Goal: Task Accomplishment & Management: Use online tool/utility

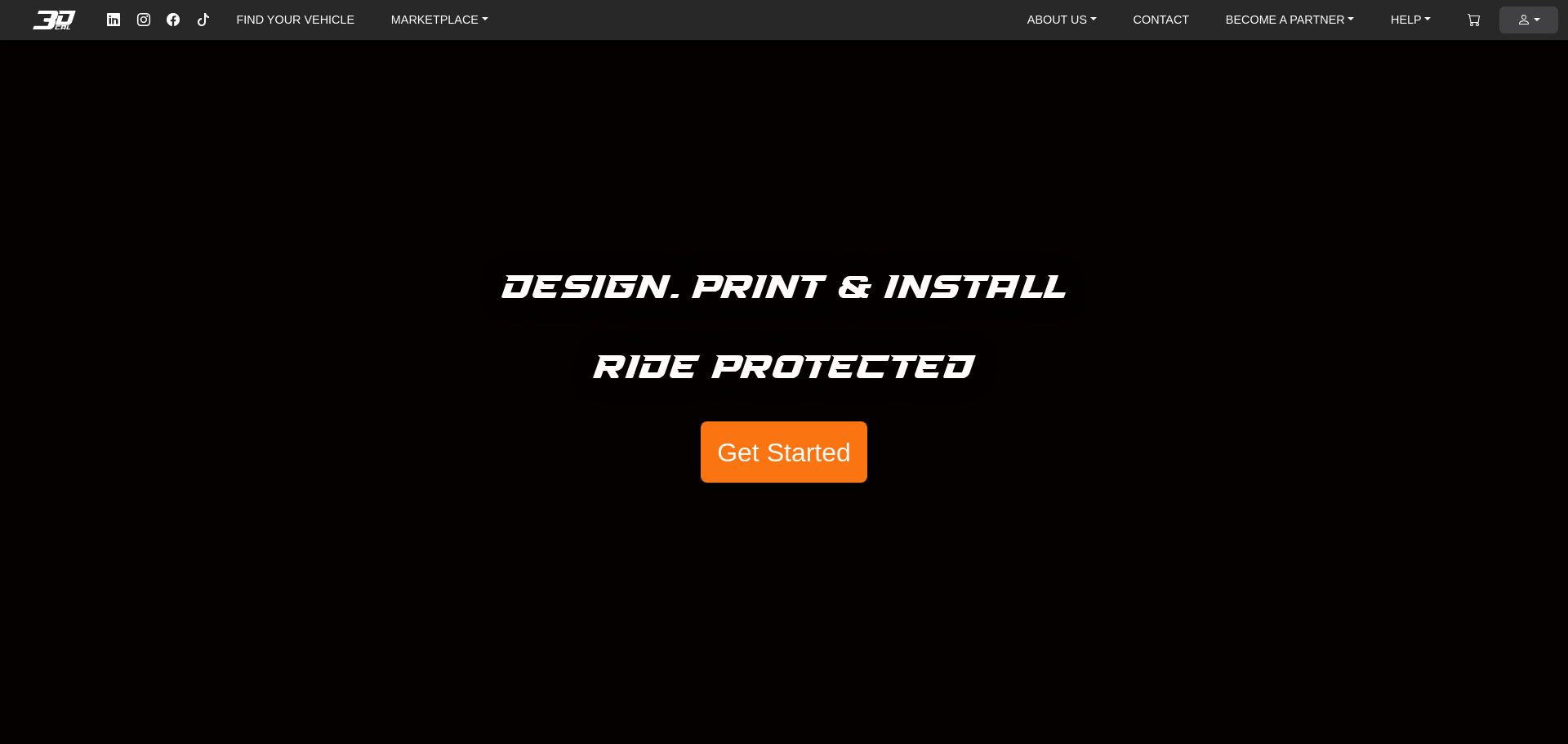
click at [1534, 22] on link "ACCOUNT" at bounding box center [1529, 20] width 36 height 27
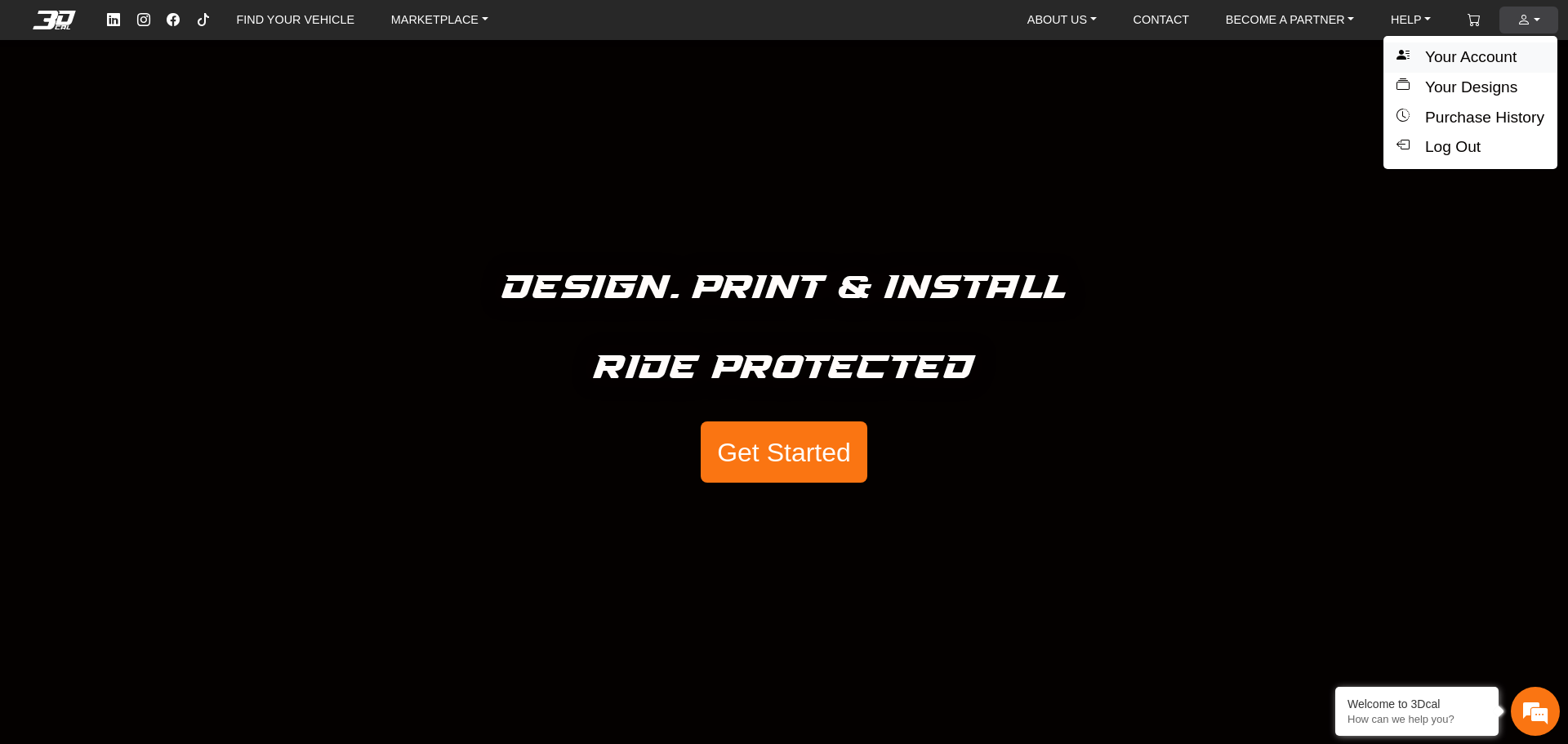
click at [1486, 56] on button "Your Account" at bounding box center [1470, 57] width 174 height 30
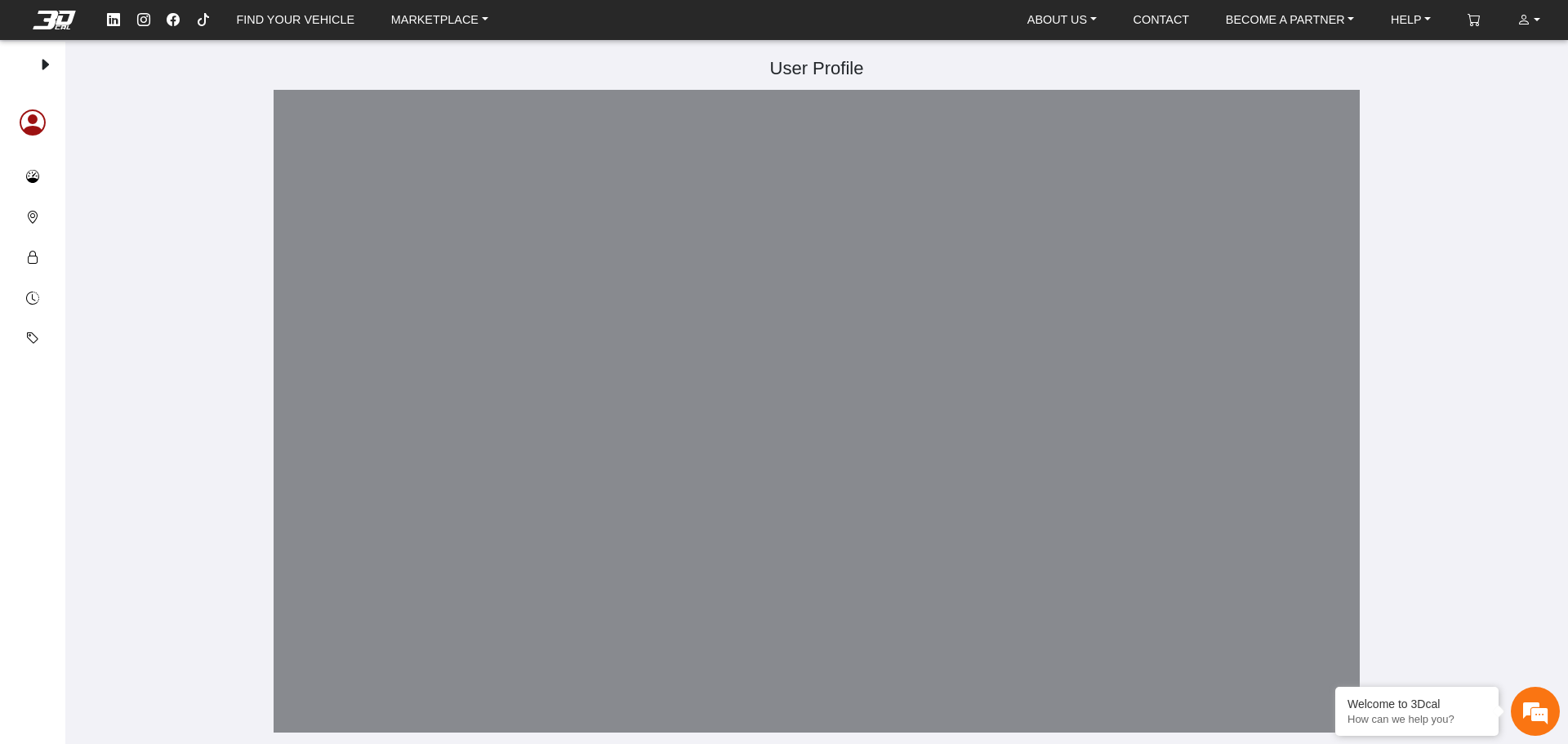
type input "**********"
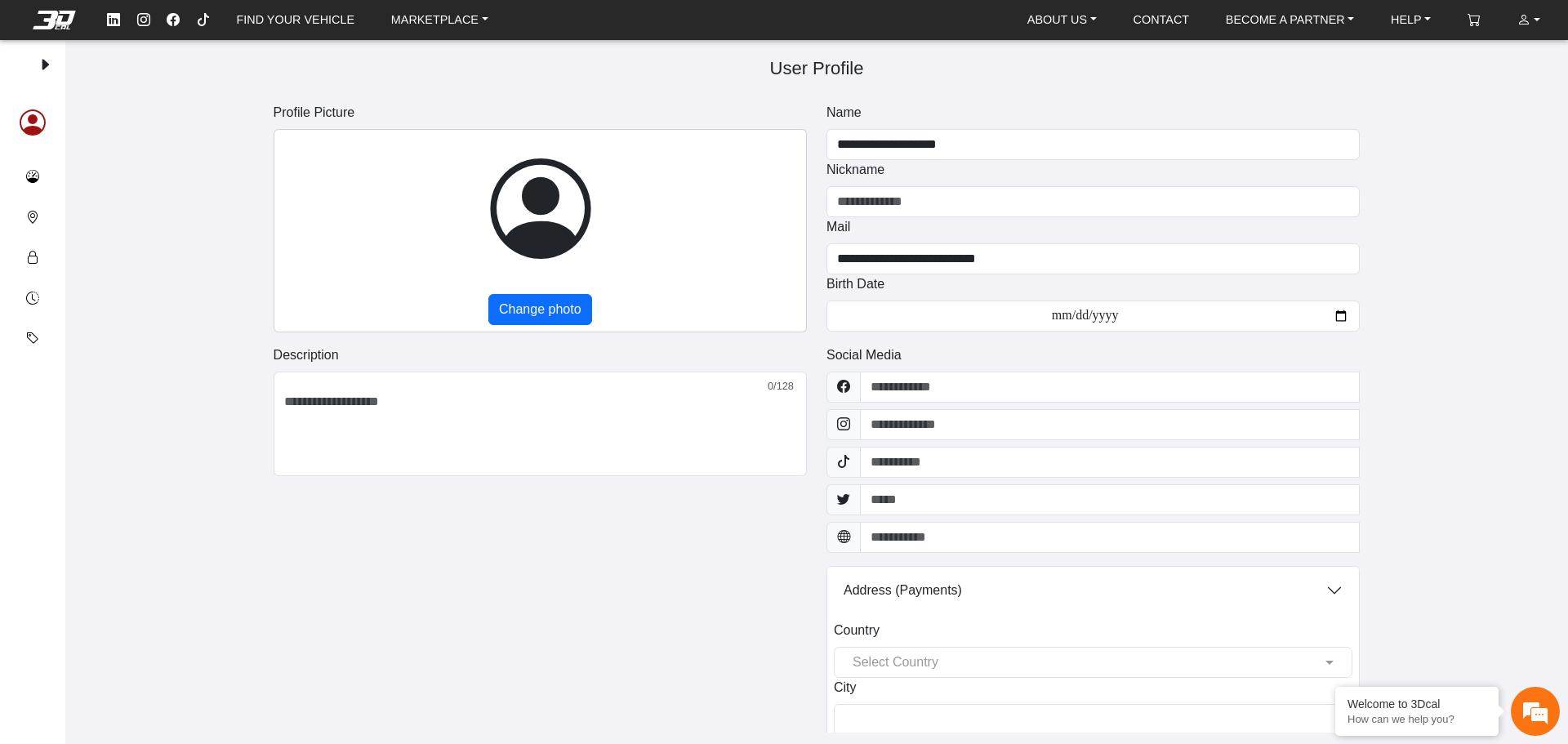
click at [60, 18] on em at bounding box center [53, 20] width 65 height 18
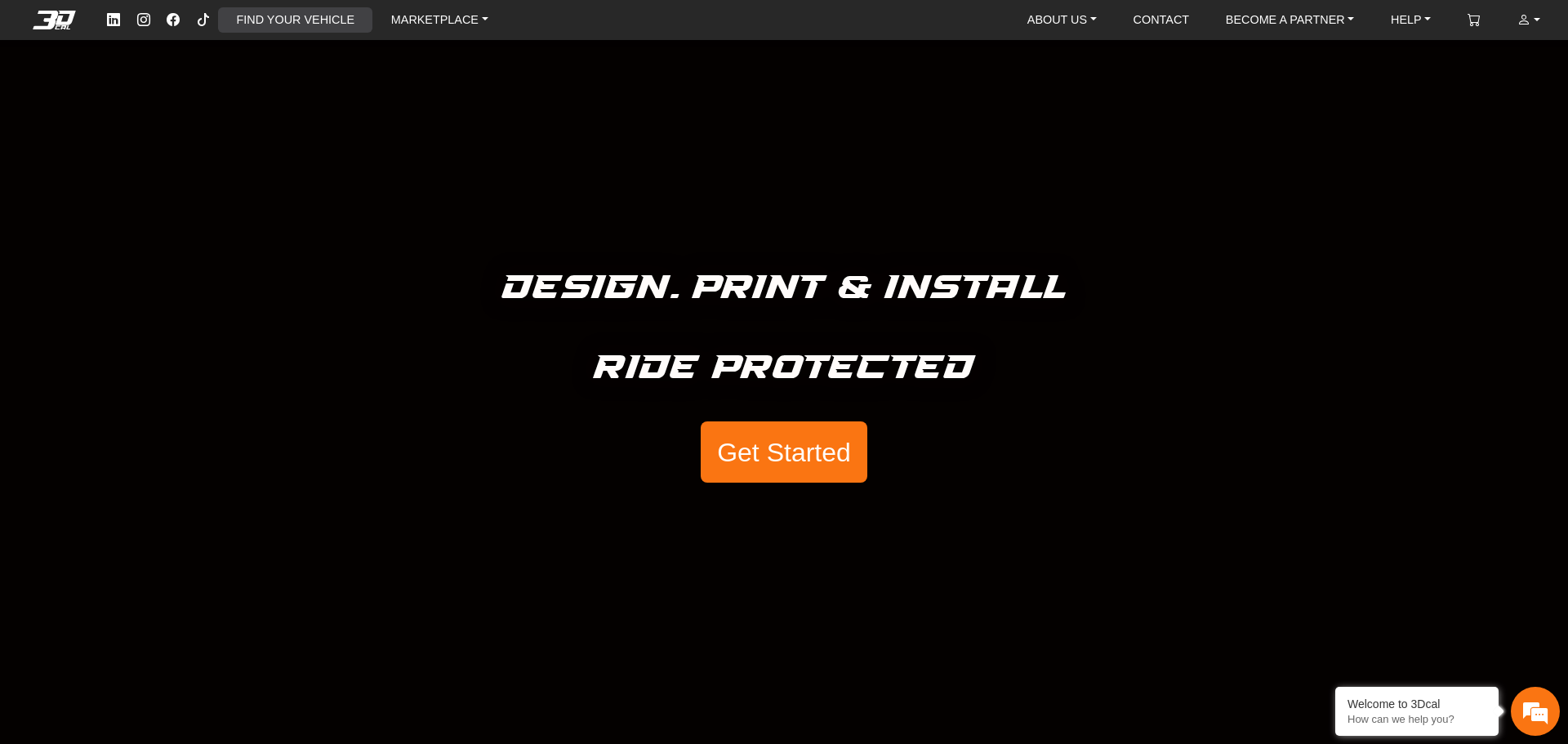
click at [319, 14] on link "FIND YOUR VEHICLE" at bounding box center [295, 19] width 131 height 25
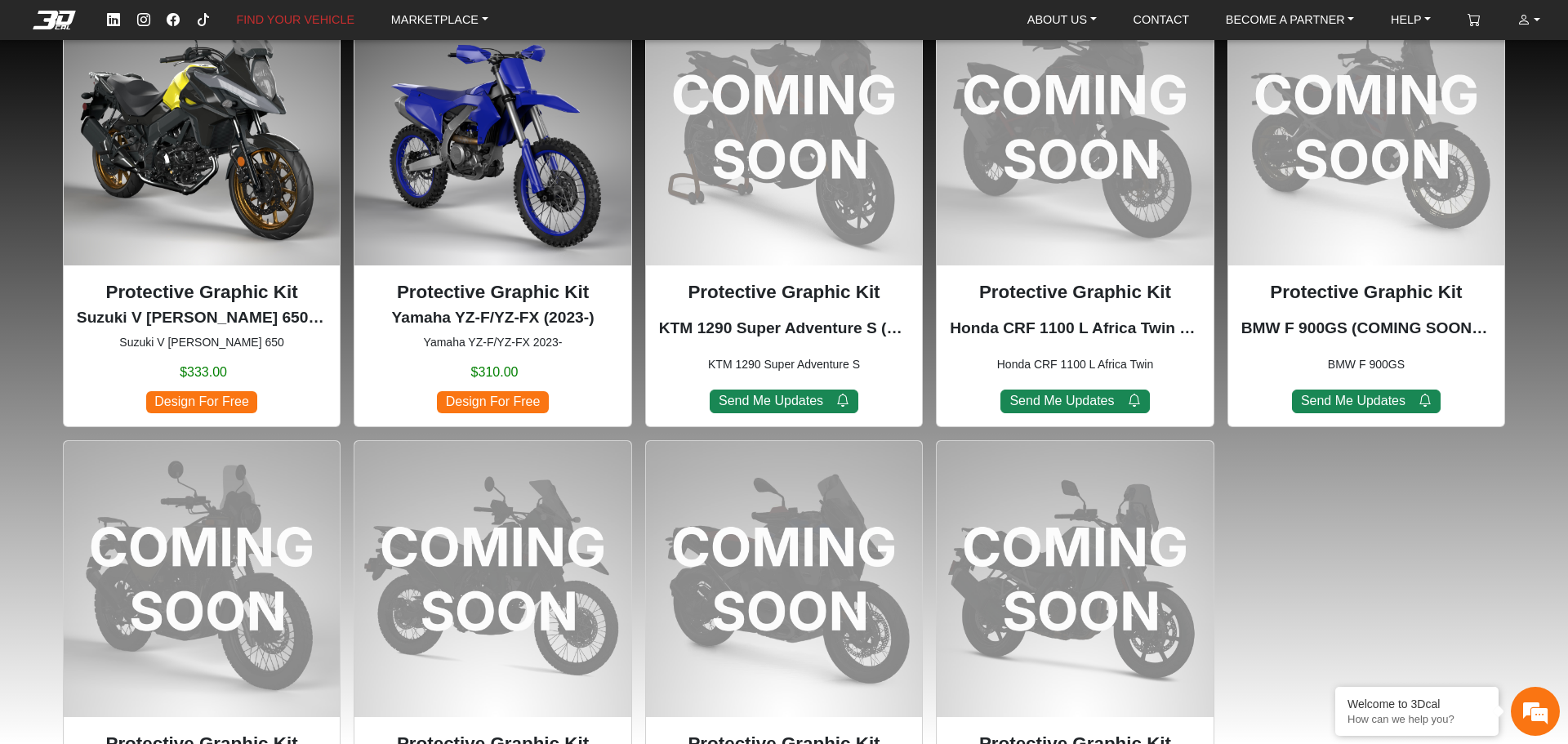
scroll to position [1225, 0]
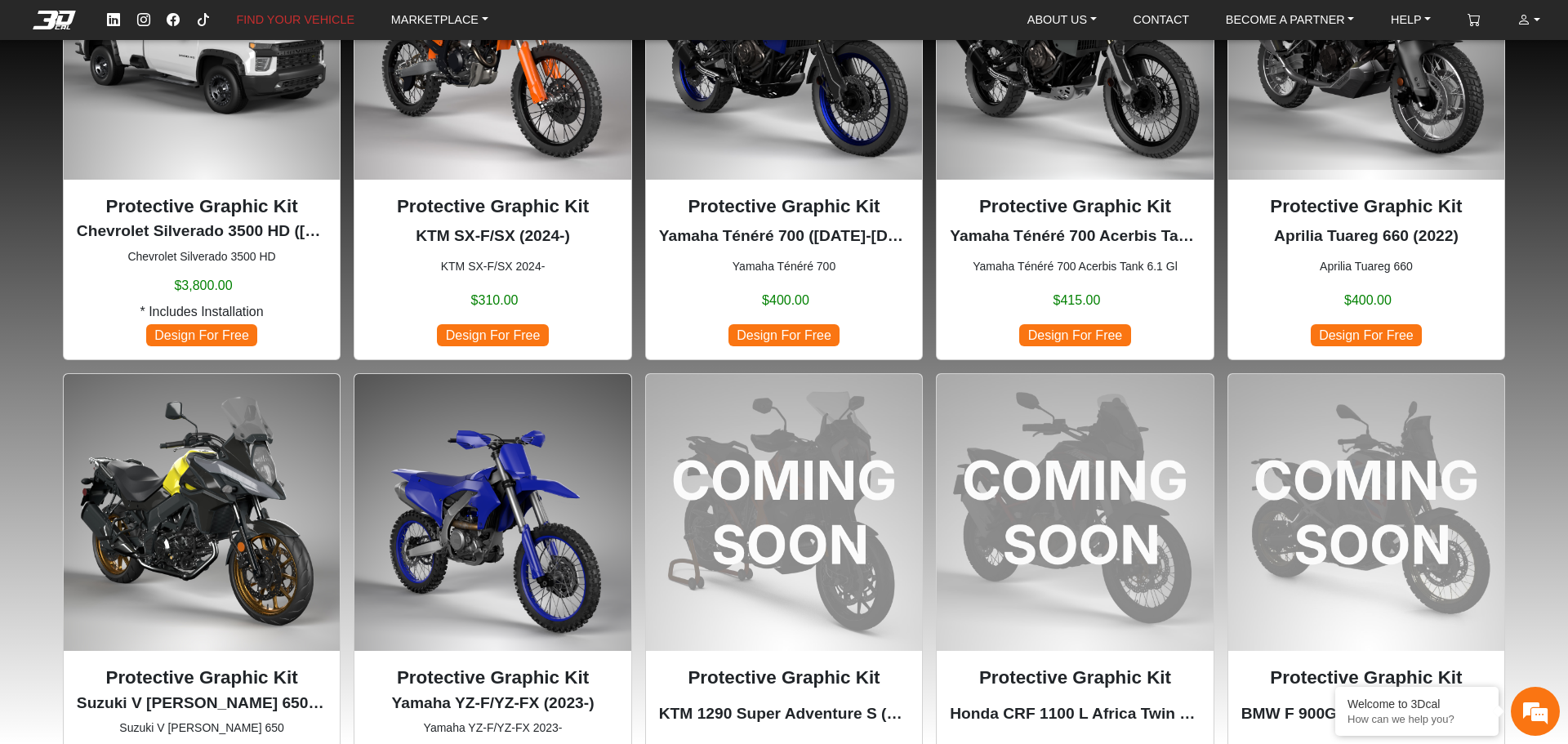
click at [491, 470] on img at bounding box center [492, 512] width 276 height 276
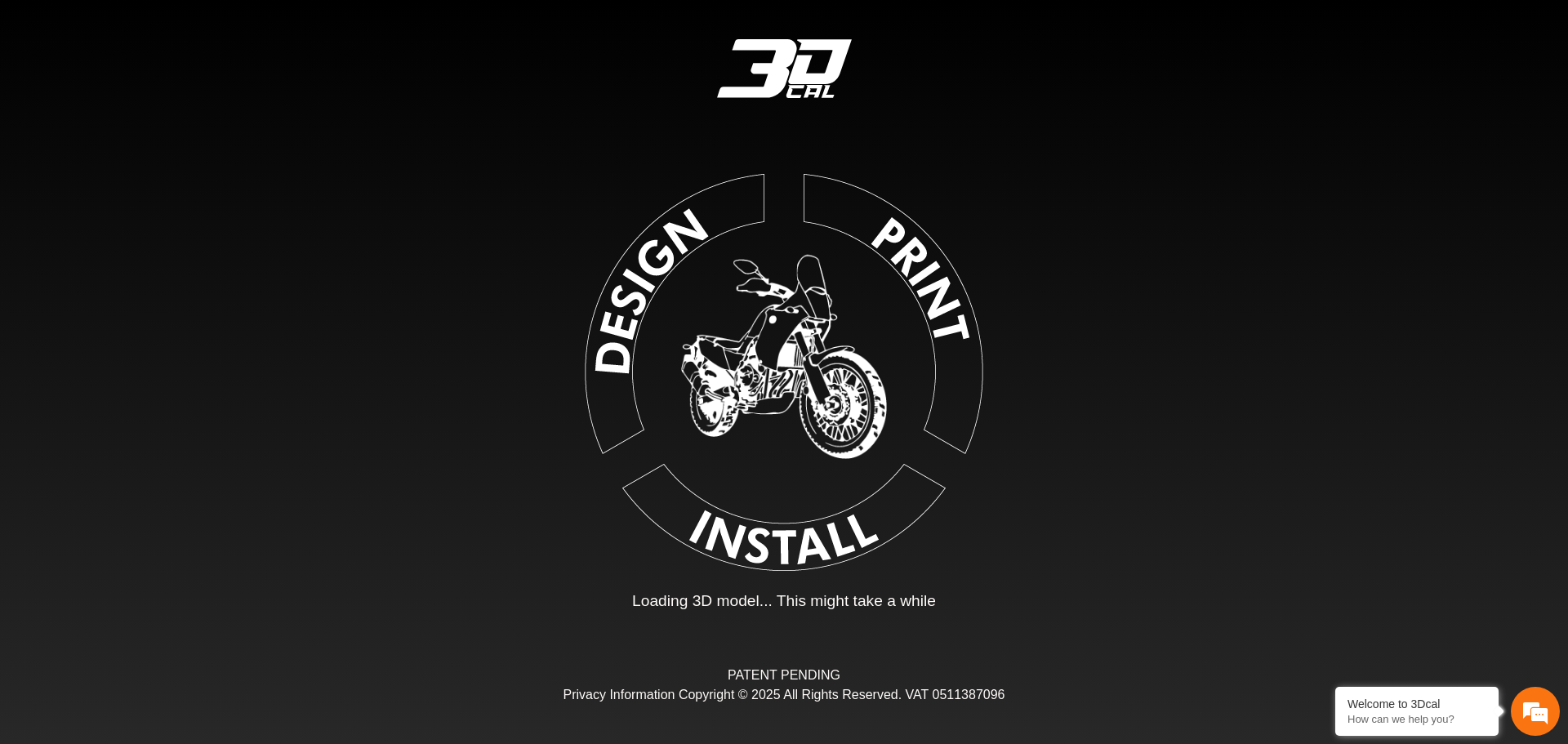
type input "*"
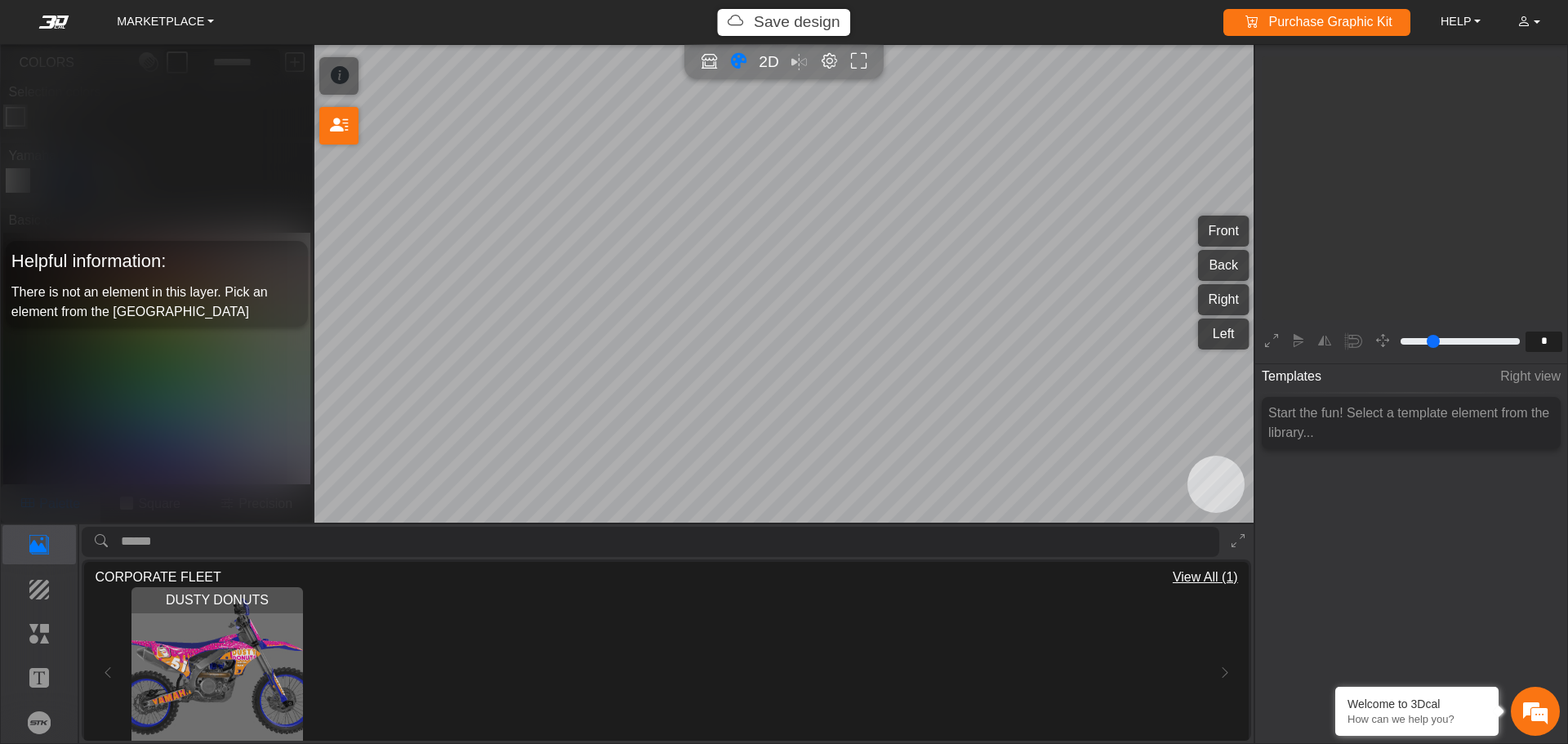
scroll to position [269, 252]
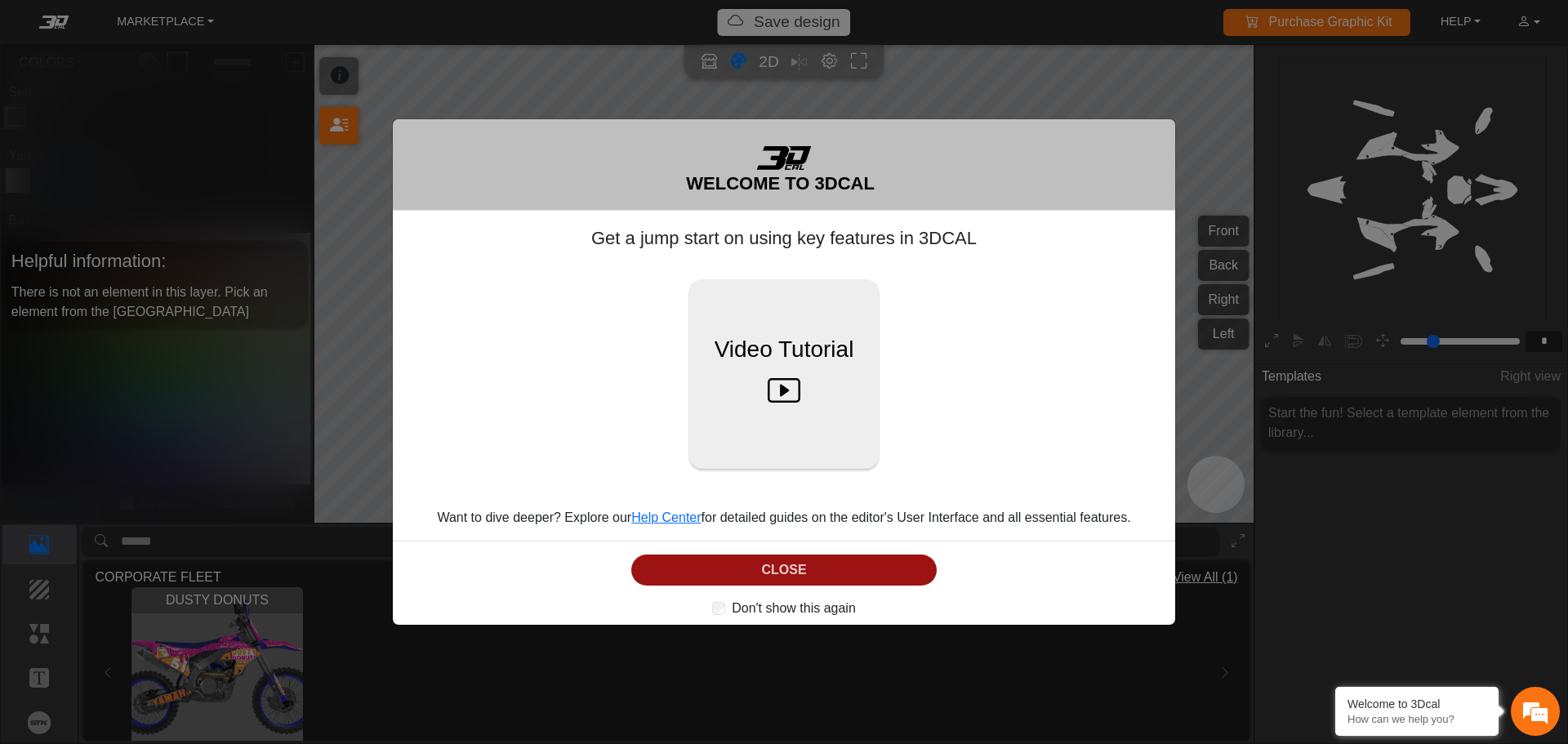
click at [815, 564] on button "CLOSE" at bounding box center [783, 570] width 305 height 32
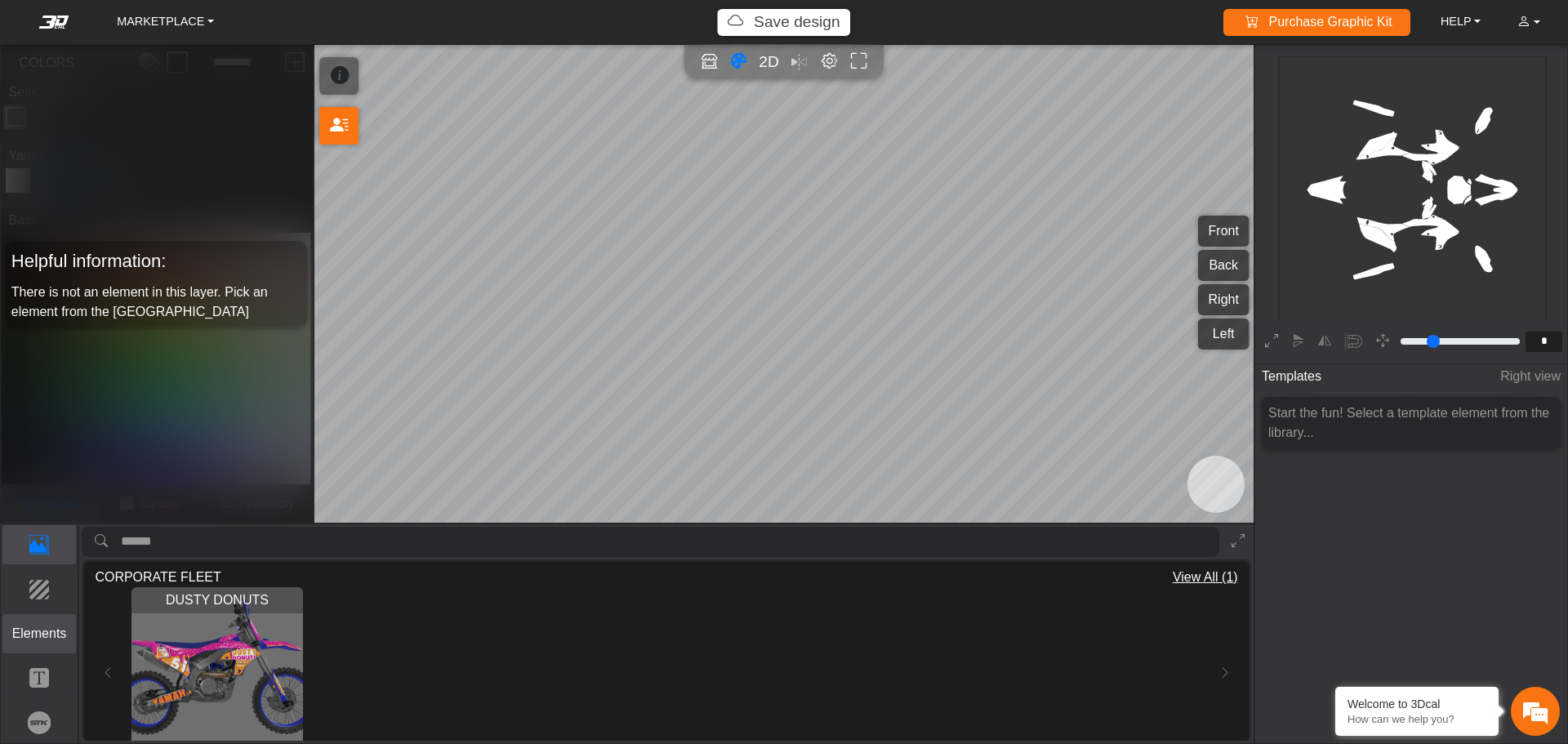
click at [50, 629] on p "Elements" at bounding box center [39, 634] width 73 height 20
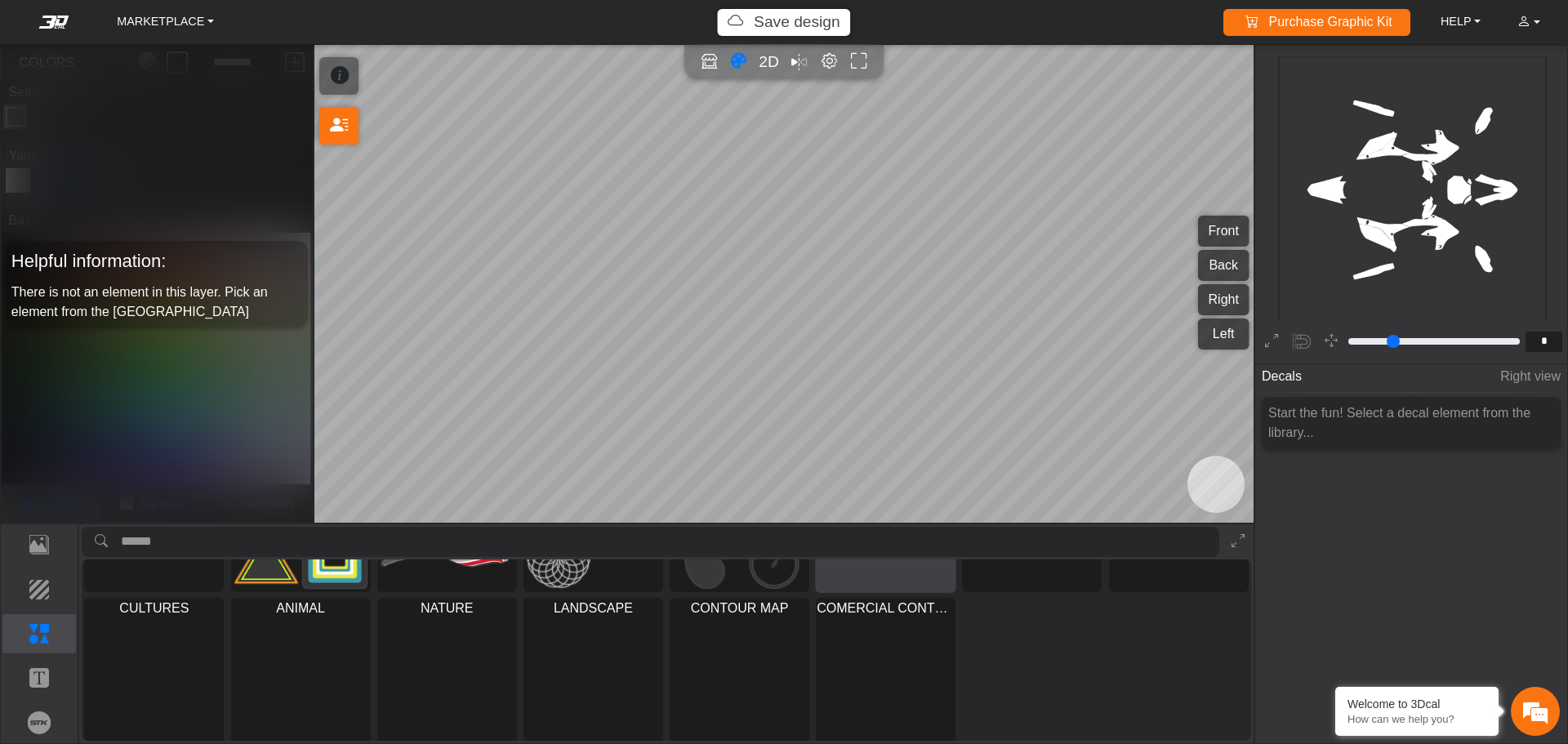
scroll to position [149, 0]
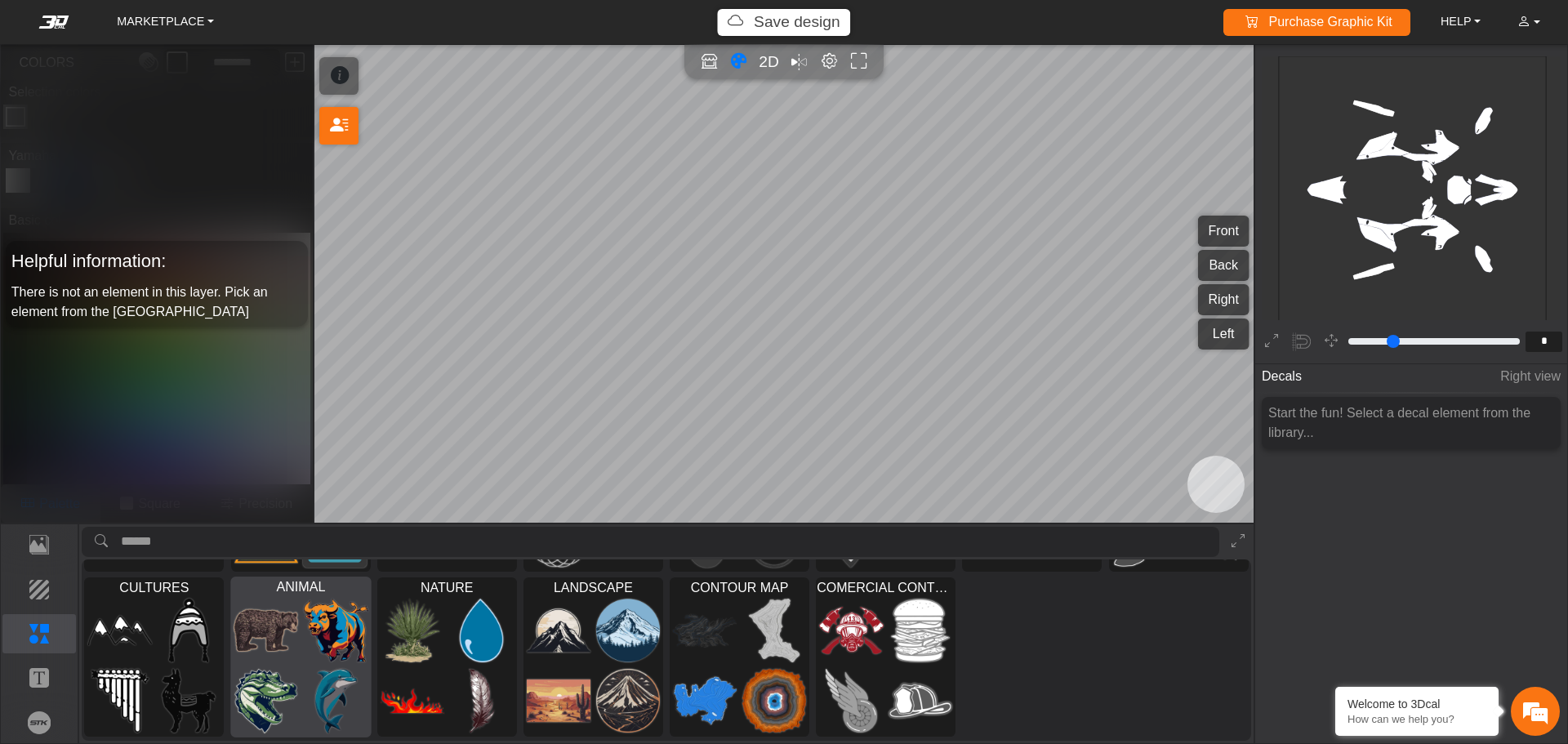
click at [311, 697] on img at bounding box center [335, 700] width 65 height 65
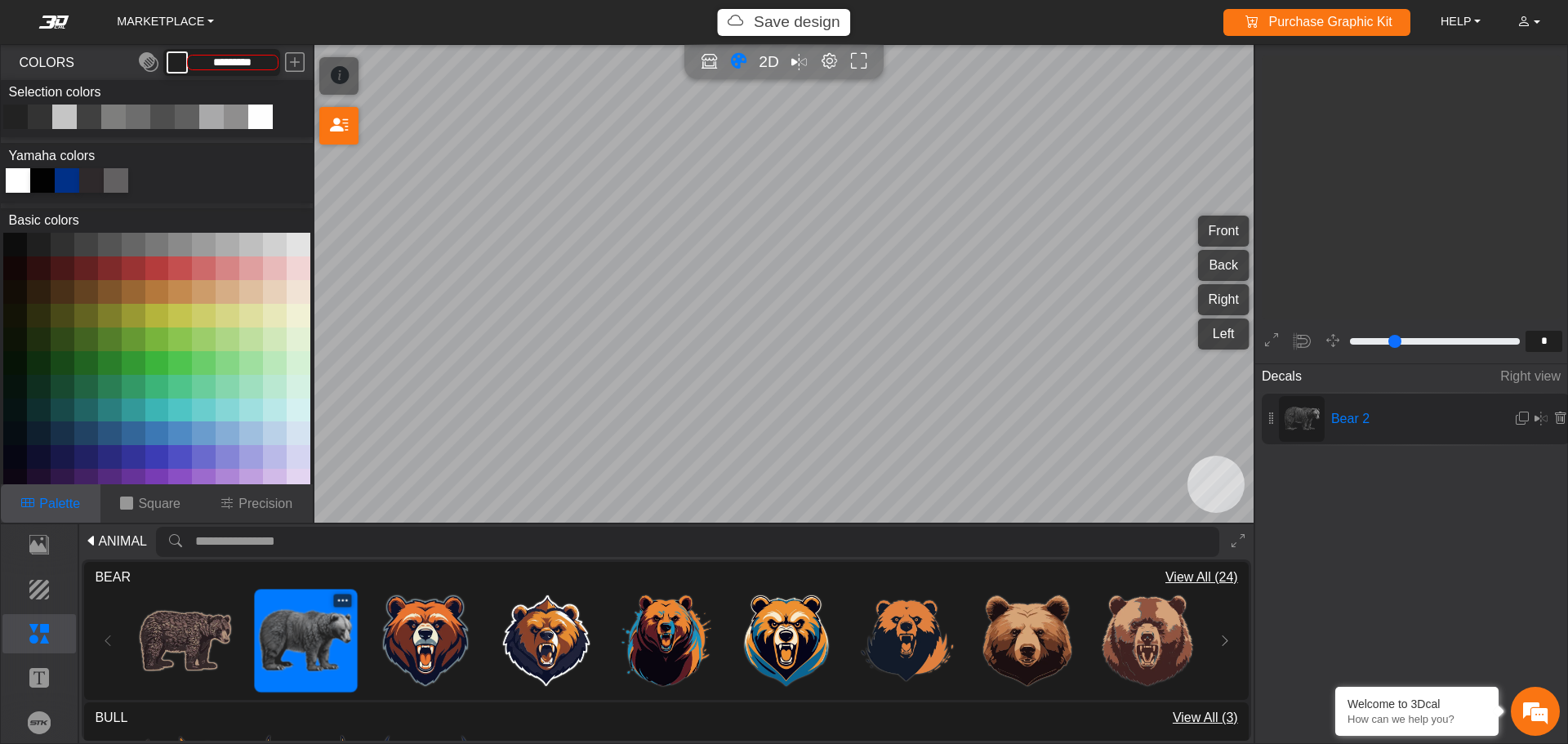
type input "**"
type input "*********"
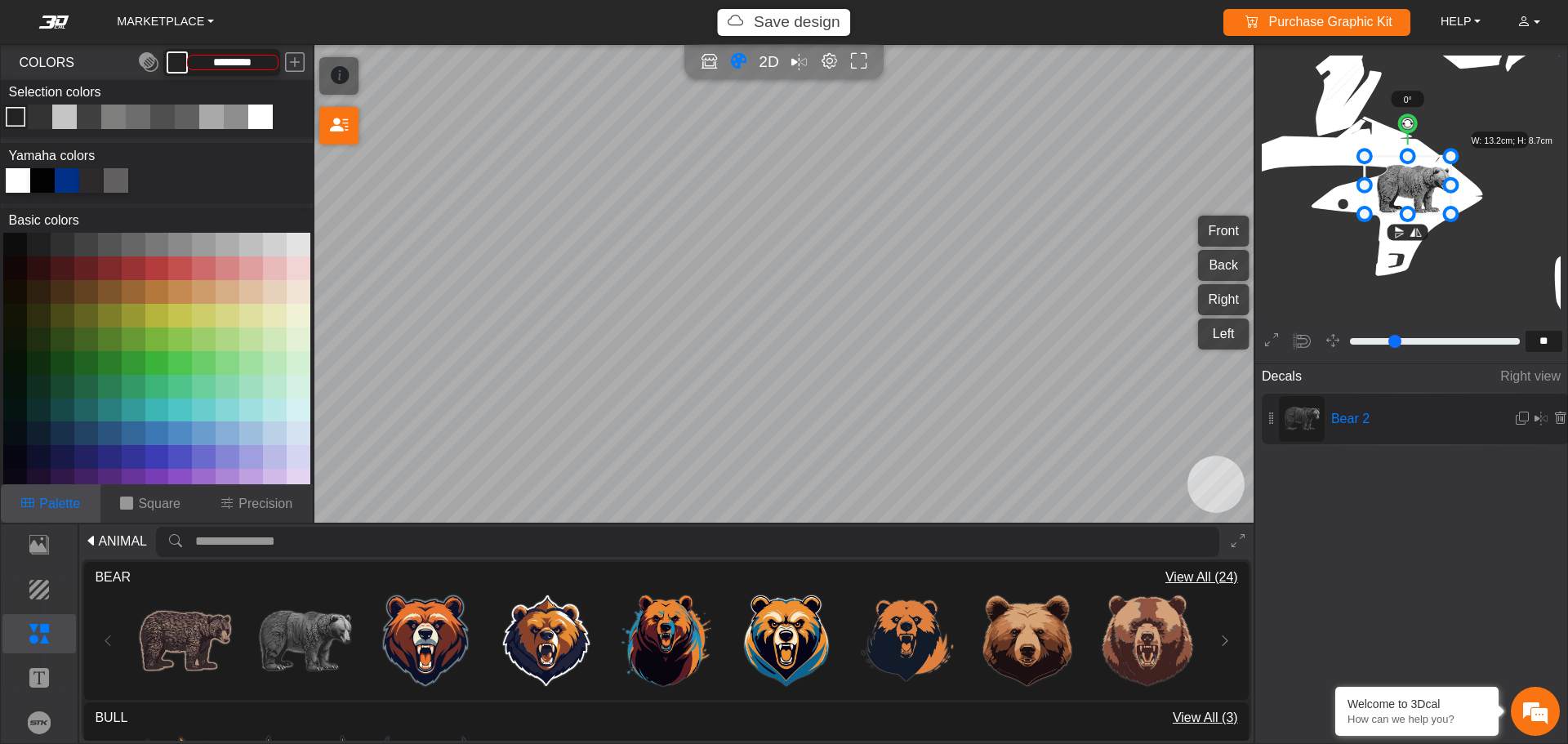
drag, startPoint x: 1381, startPoint y: 165, endPoint x: 1430, endPoint y: 215, distance: 69.9
click at [1430, 215] on icon at bounding box center [1407, 186] width 87 height 58
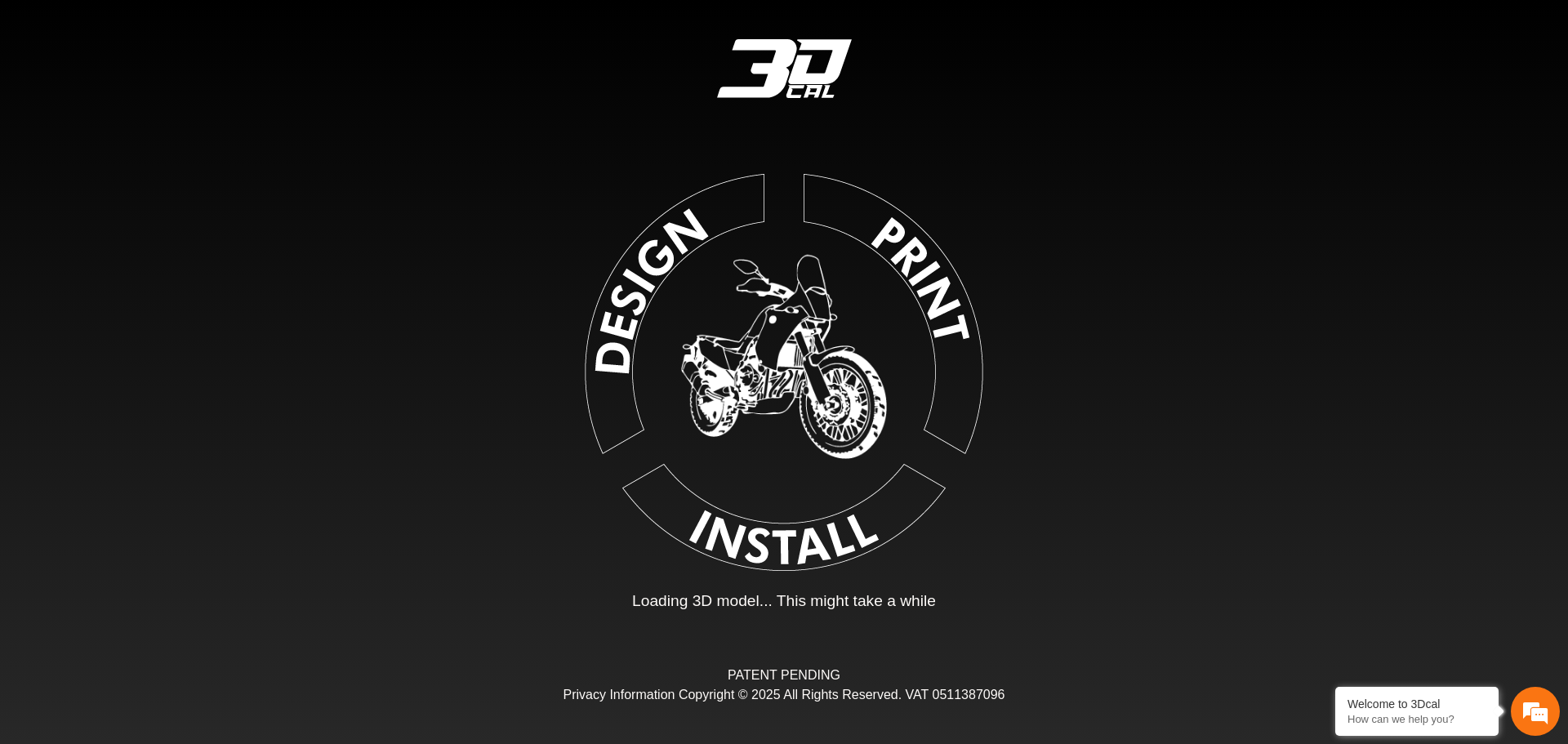
type input "*"
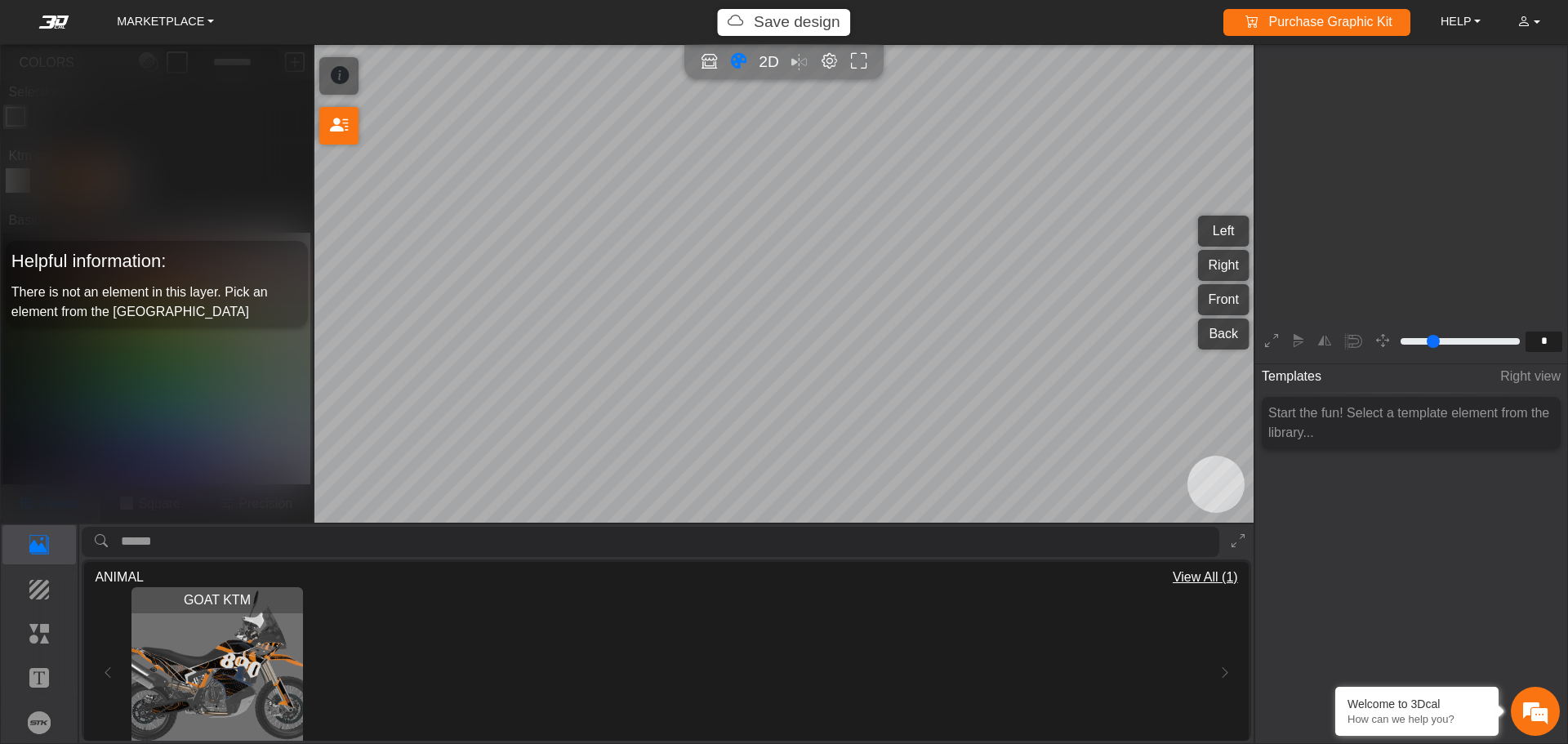
scroll to position [269, 252]
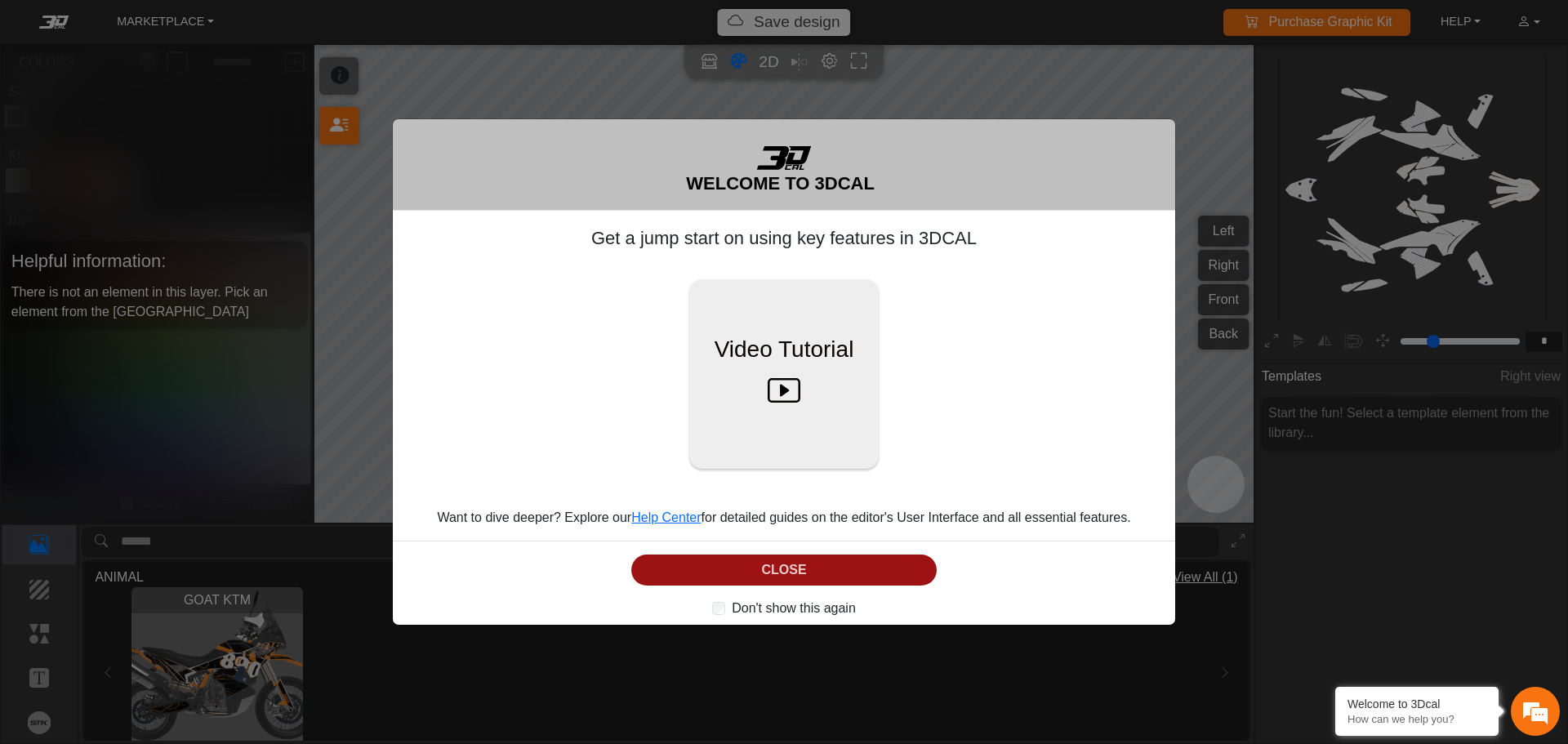
click at [781, 558] on button "CLOSE" at bounding box center [783, 570] width 305 height 32
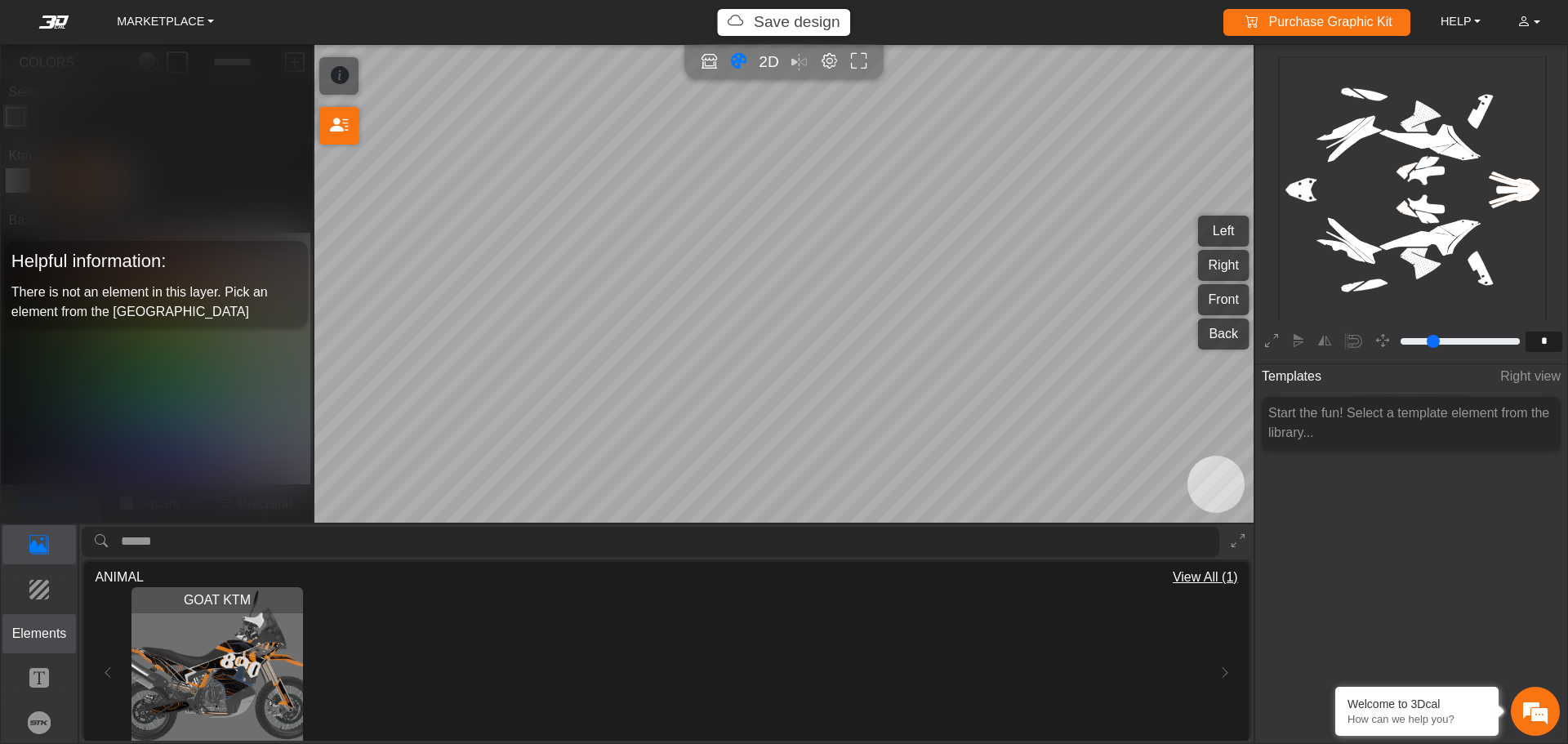
click at [25, 648] on button "Elements" at bounding box center [39, 633] width 74 height 39
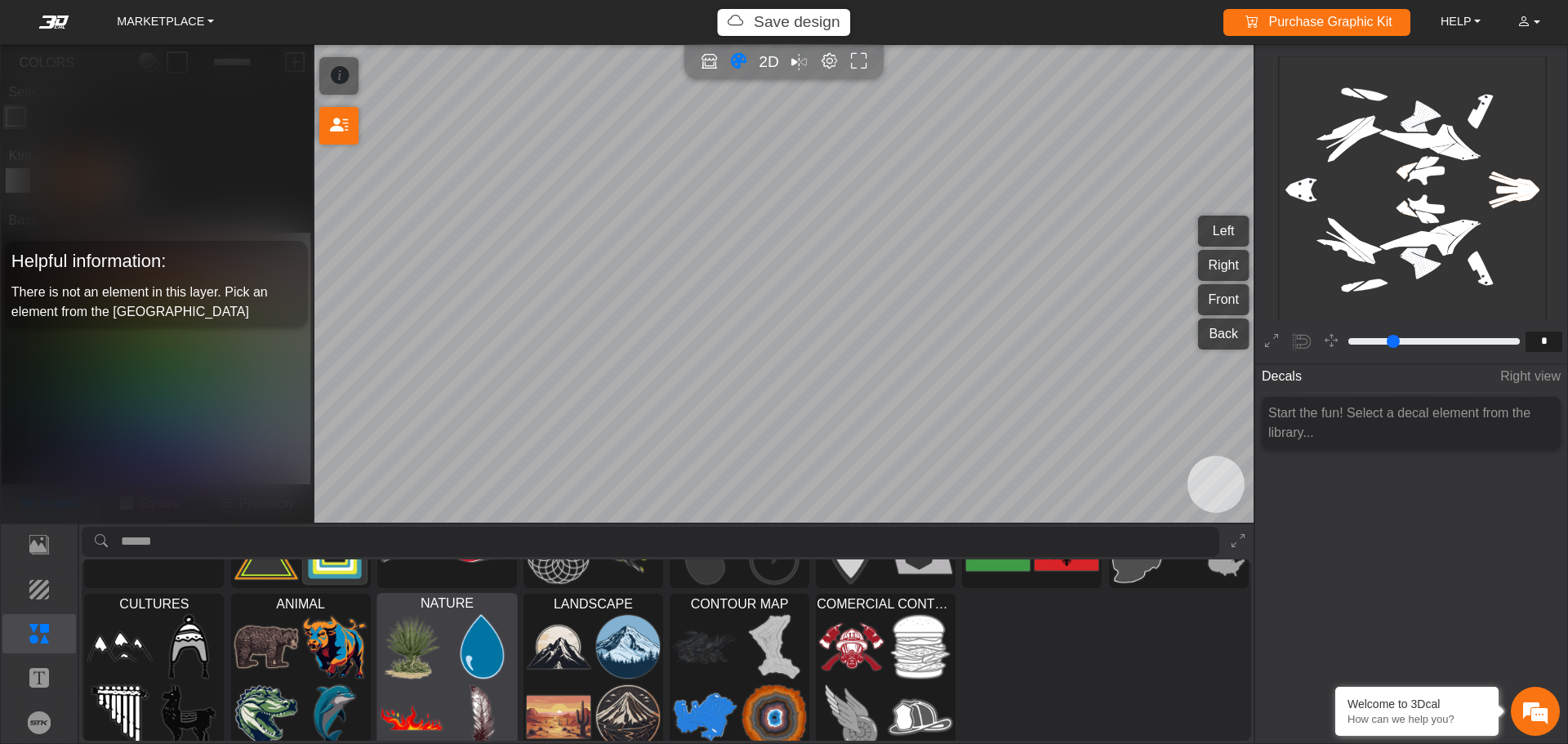
scroll to position [149, 0]
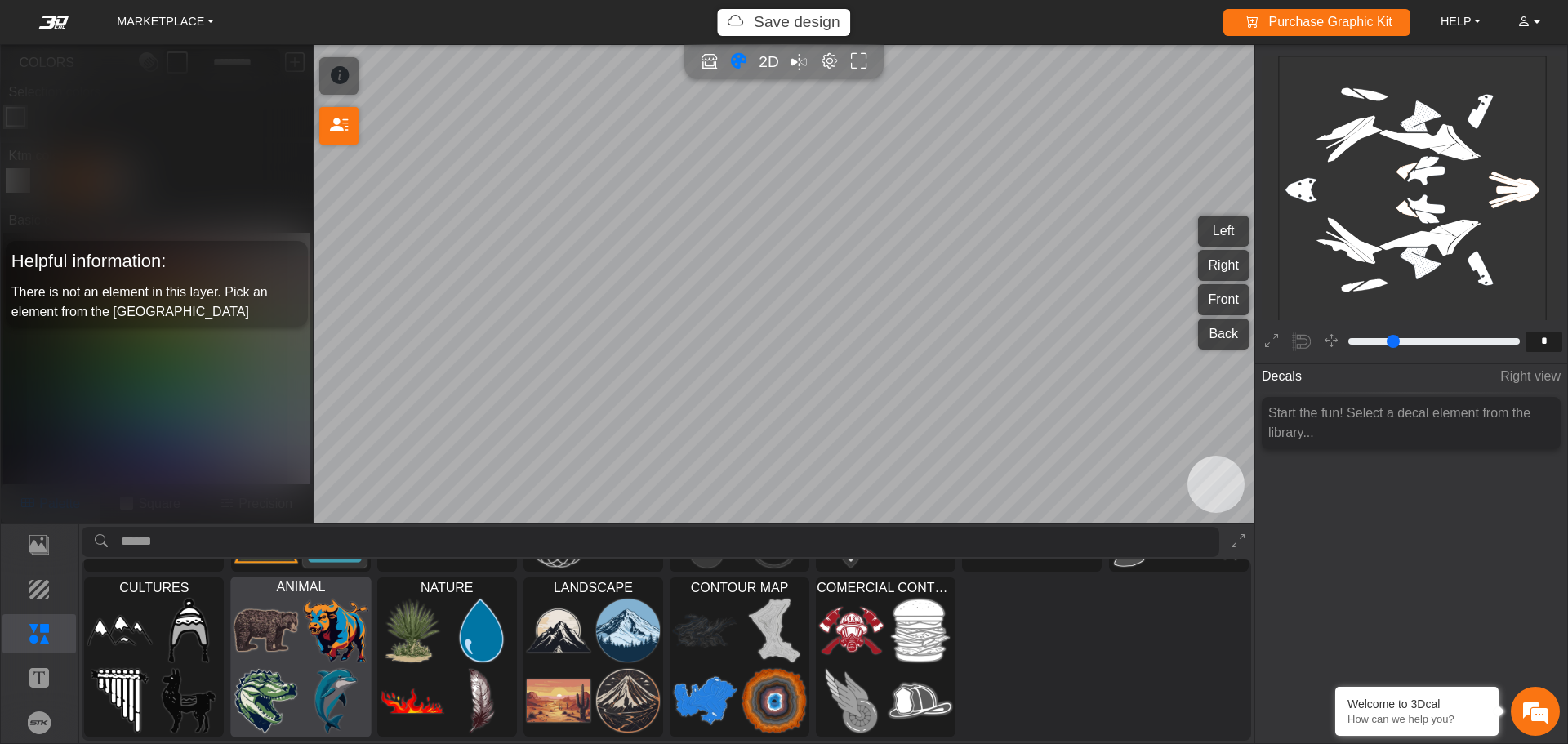
click at [256, 649] on img at bounding box center [266, 629] width 65 height 65
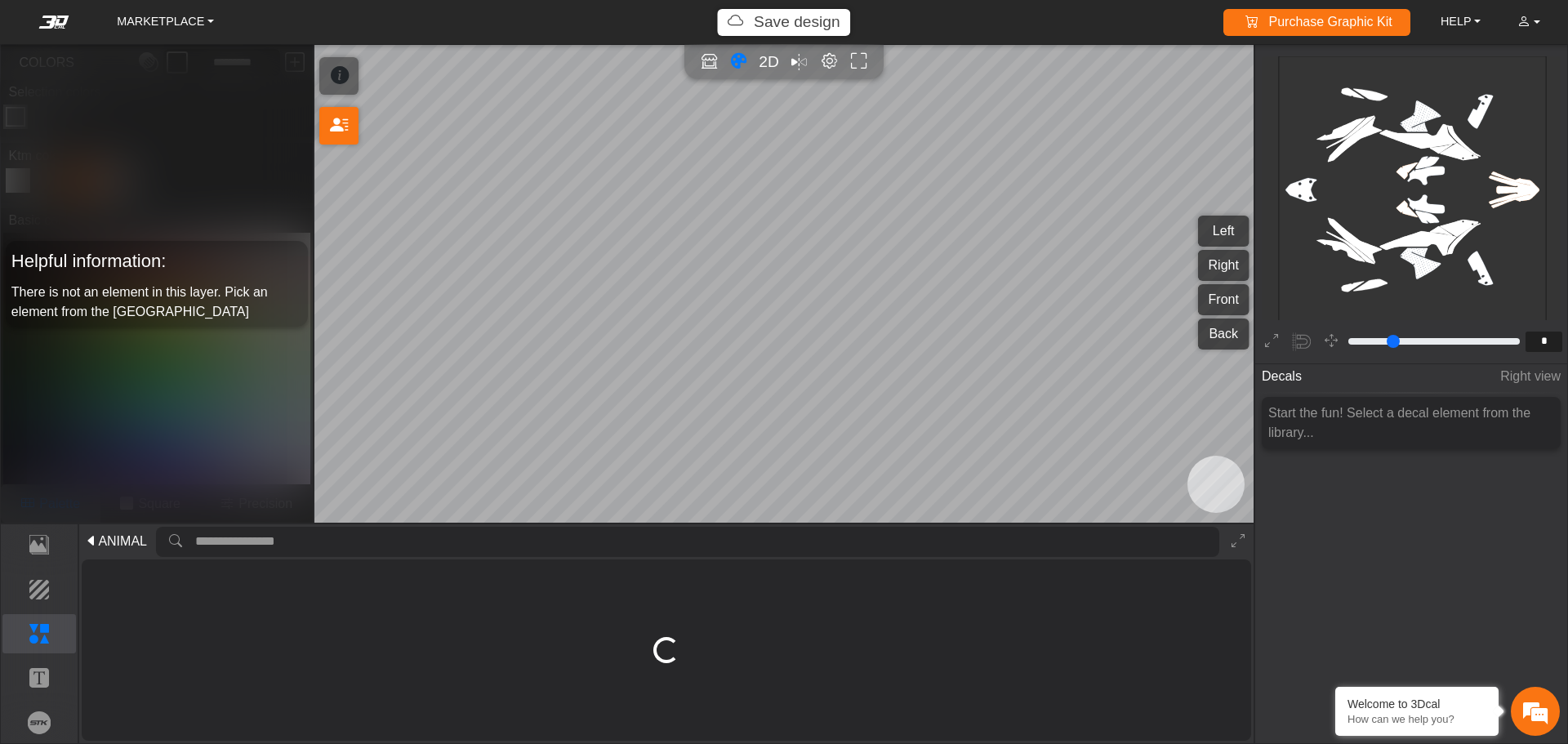
scroll to position [0, 0]
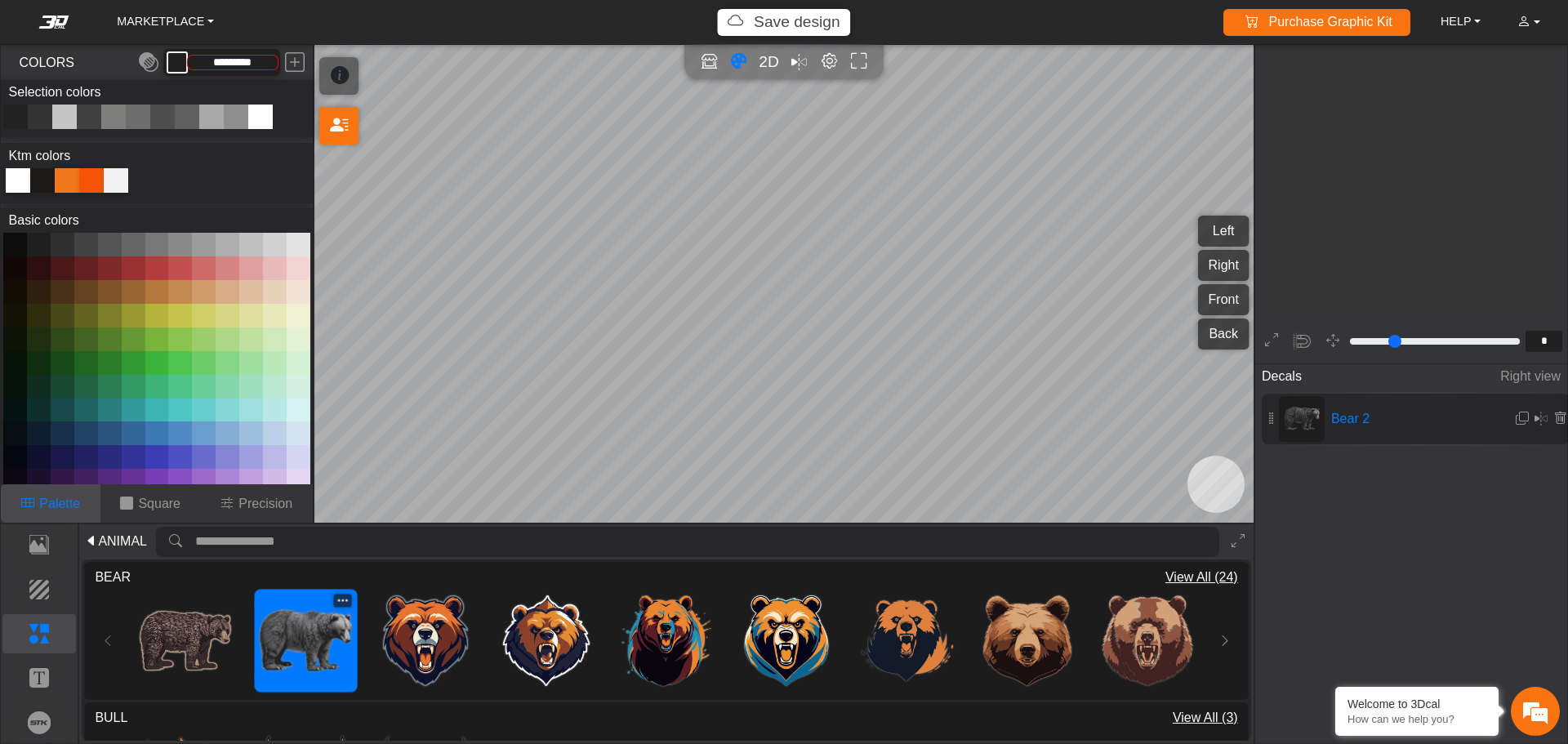
type input "**"
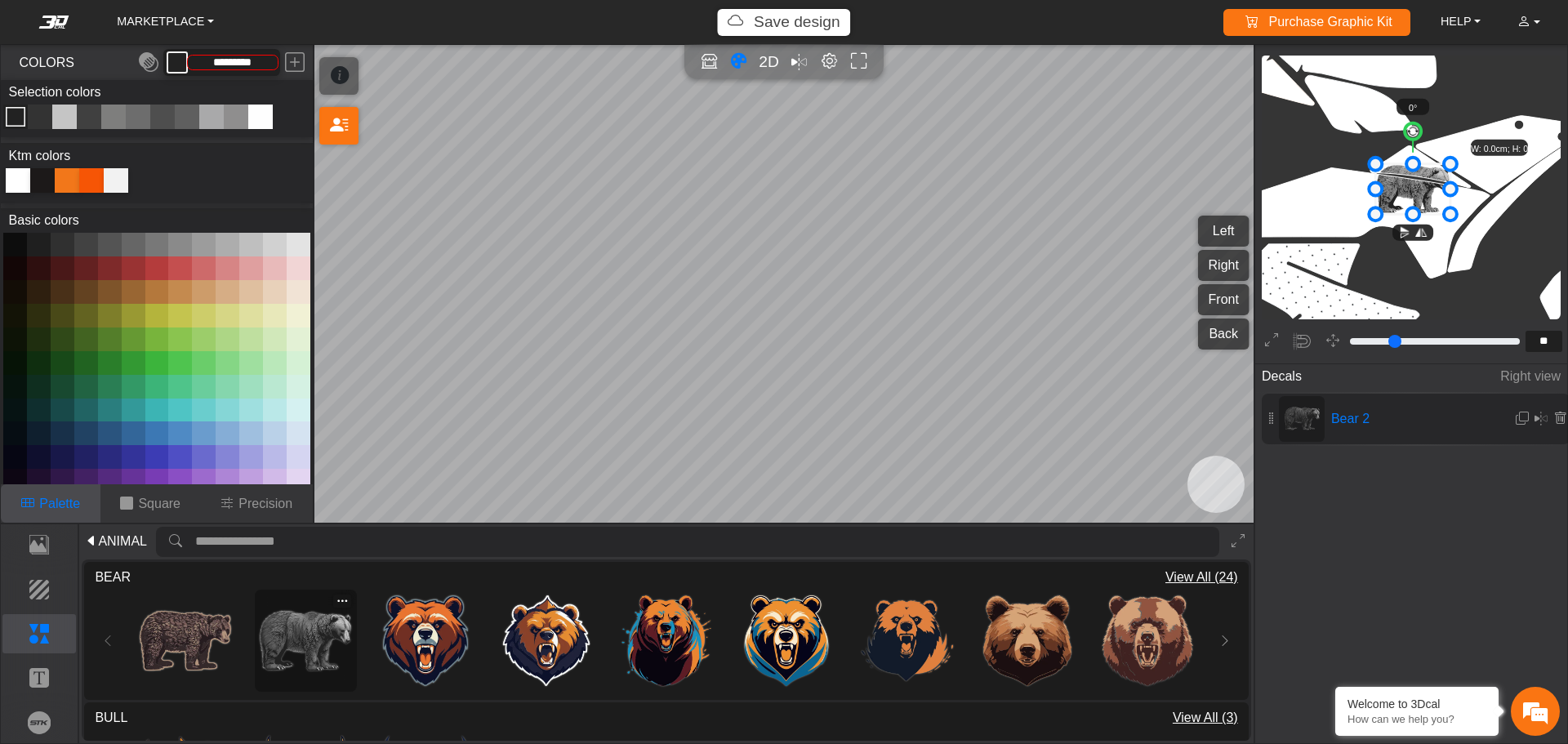
type input "*********"
click at [47, 683] on p "Text" at bounding box center [39, 678] width 73 height 20
